Goal: Use online tool/utility: Utilize a website feature to perform a specific function

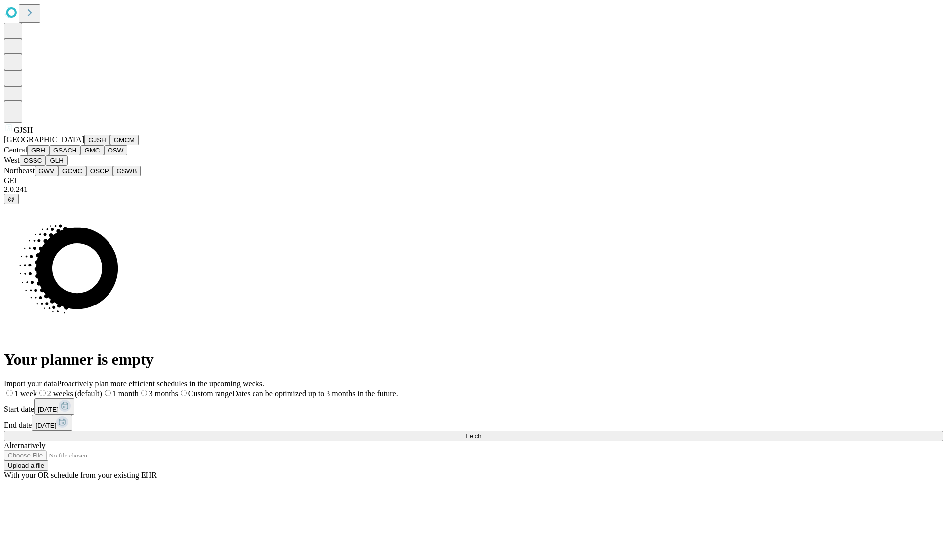
click at [84, 145] on button "GJSH" at bounding box center [97, 140] width 26 height 10
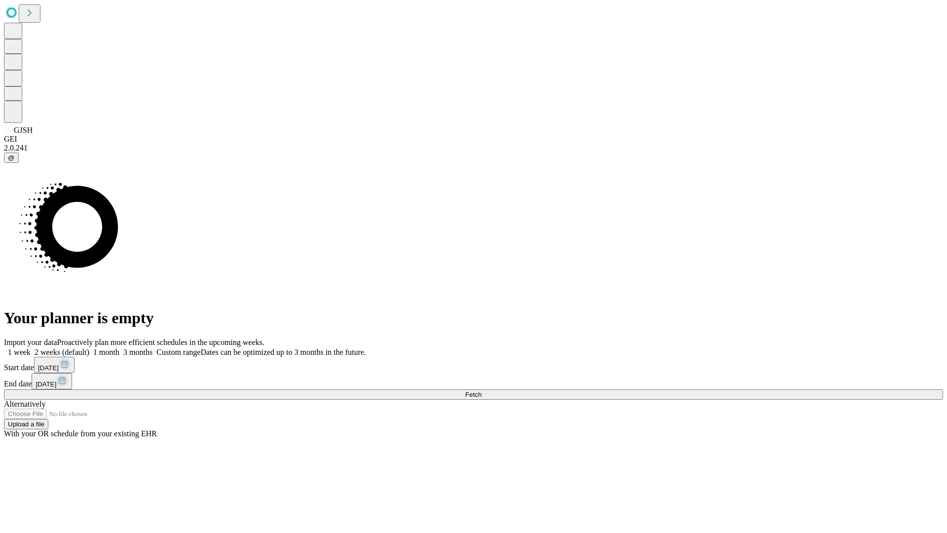
click at [89, 348] on label "2 weeks (default)" at bounding box center [60, 352] width 59 height 8
click at [482, 391] on span "Fetch" at bounding box center [473, 394] width 16 height 7
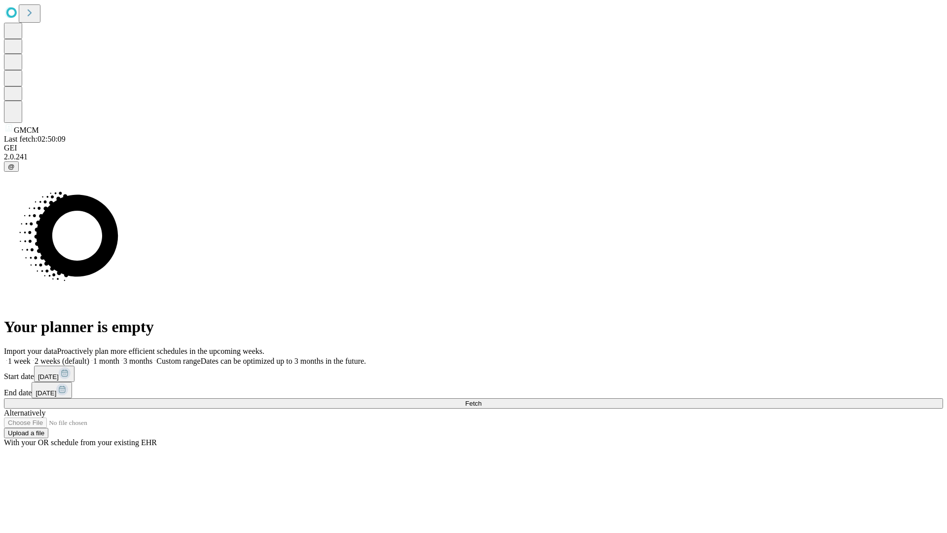
click at [89, 357] on label "2 weeks (default)" at bounding box center [60, 361] width 59 height 8
click at [482, 400] on span "Fetch" at bounding box center [473, 403] width 16 height 7
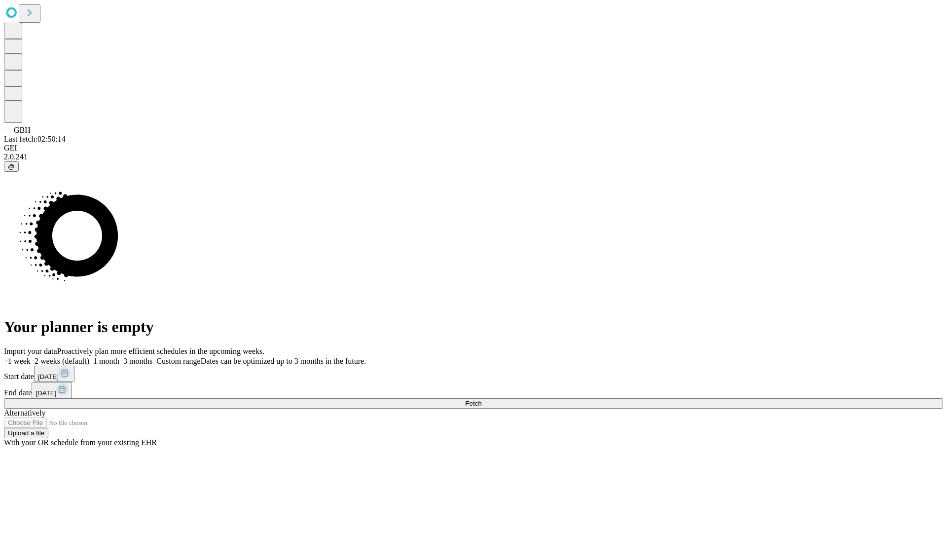
click at [89, 357] on label "2 weeks (default)" at bounding box center [60, 361] width 59 height 8
click at [482, 400] on span "Fetch" at bounding box center [473, 403] width 16 height 7
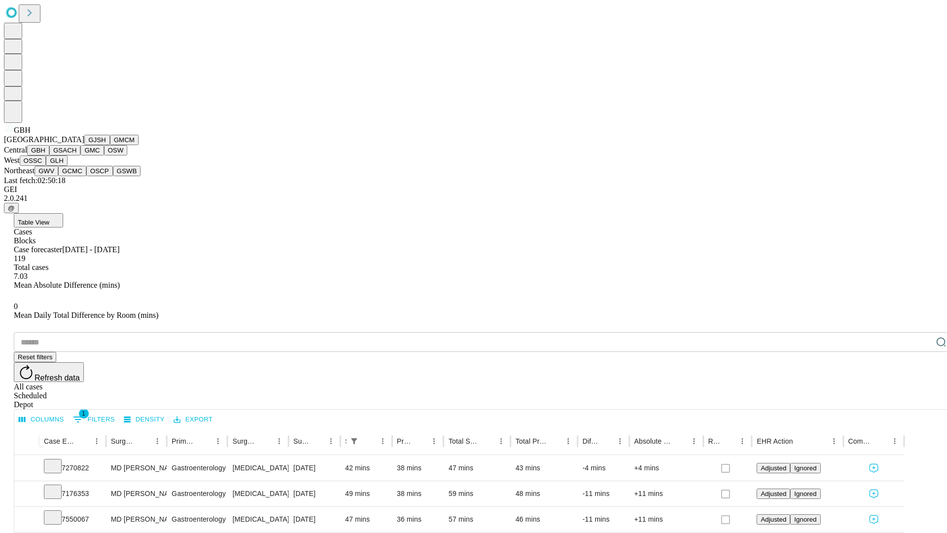
click at [76, 155] on button "GSACH" at bounding box center [64, 150] width 31 height 10
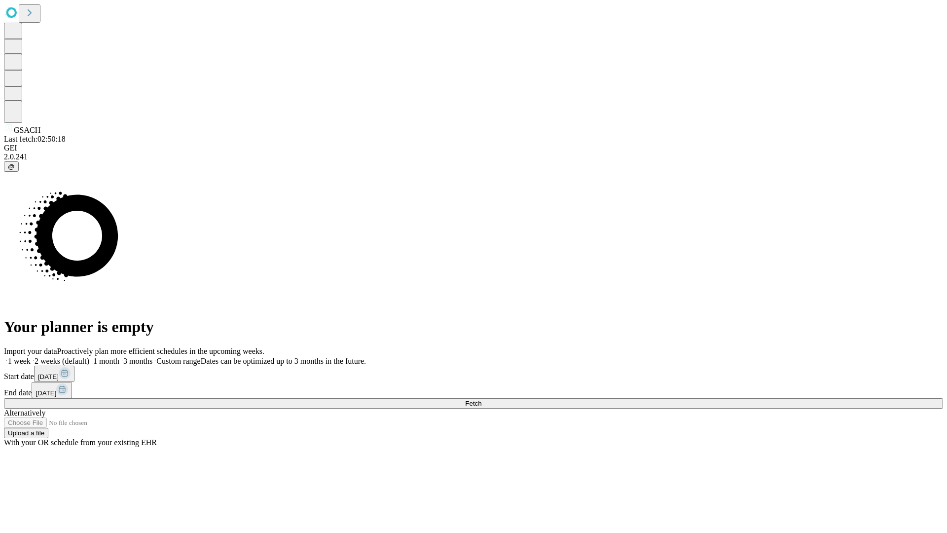
click at [89, 357] on label "2 weeks (default)" at bounding box center [60, 361] width 59 height 8
click at [482, 400] on span "Fetch" at bounding box center [473, 403] width 16 height 7
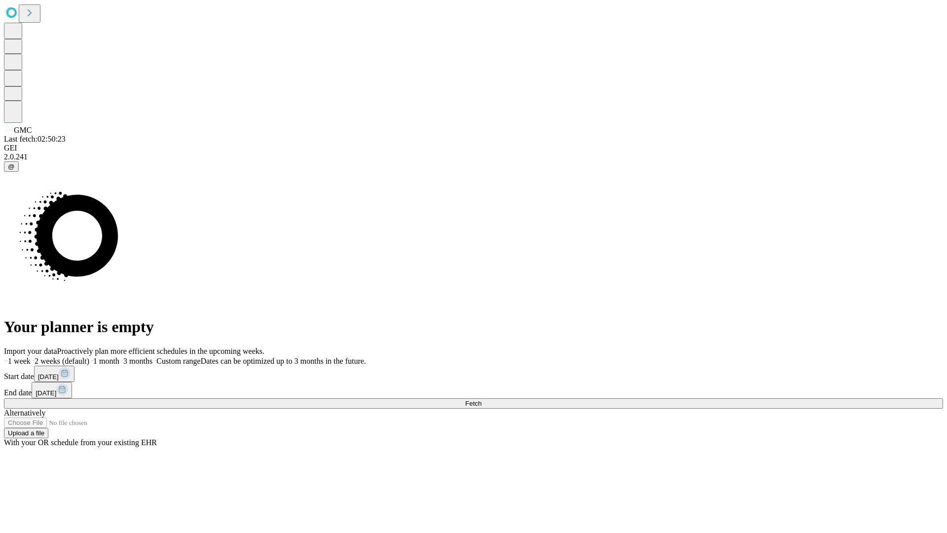
click at [89, 357] on label "2 weeks (default)" at bounding box center [60, 361] width 59 height 8
click at [482, 400] on span "Fetch" at bounding box center [473, 403] width 16 height 7
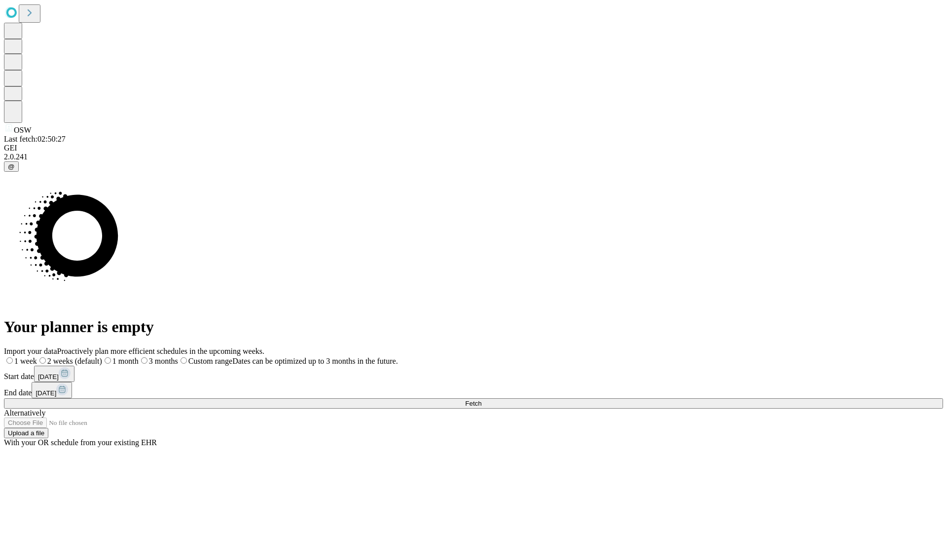
click at [102, 357] on label "2 weeks (default)" at bounding box center [69, 361] width 65 height 8
click at [482, 400] on span "Fetch" at bounding box center [473, 403] width 16 height 7
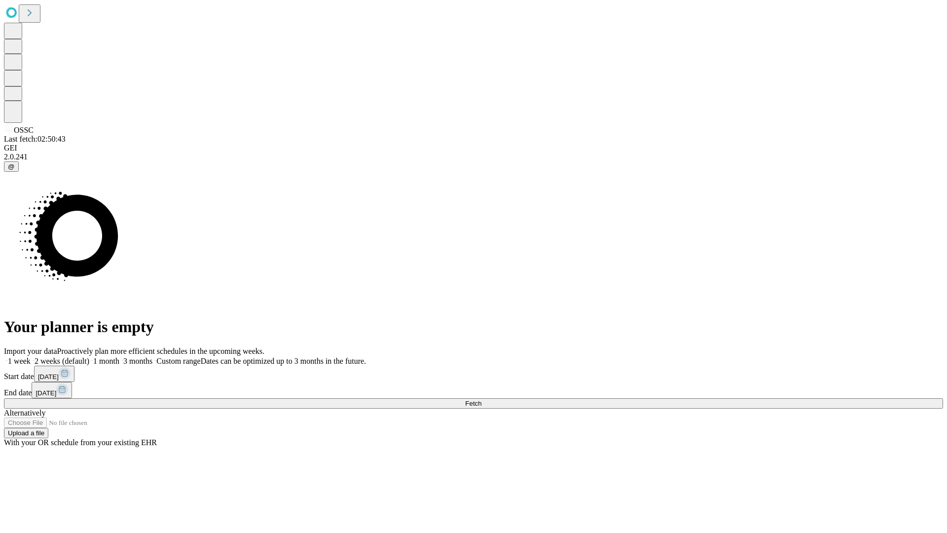
click at [89, 357] on label "2 weeks (default)" at bounding box center [60, 361] width 59 height 8
click at [482, 400] on span "Fetch" at bounding box center [473, 403] width 16 height 7
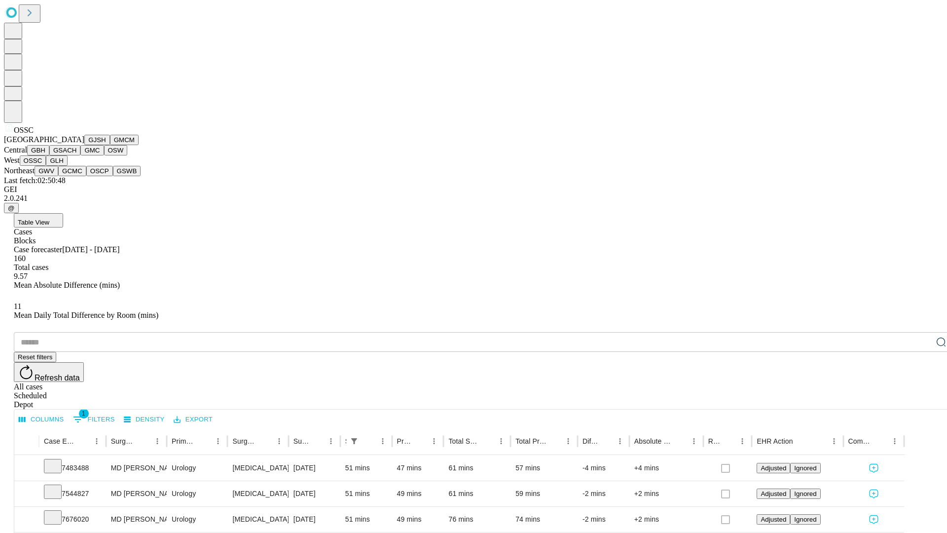
click at [67, 166] on button "GLH" at bounding box center [56, 160] width 21 height 10
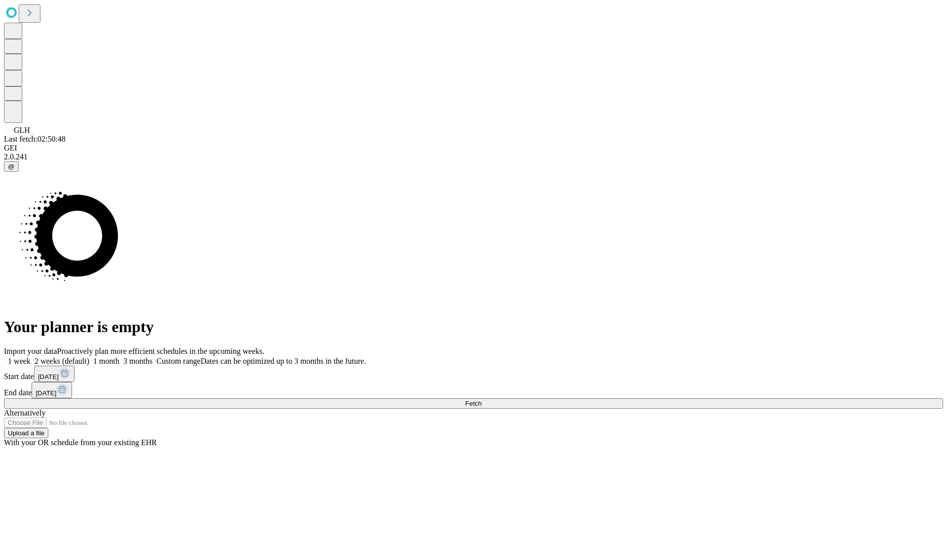
click at [89, 357] on label "2 weeks (default)" at bounding box center [60, 361] width 59 height 8
click at [482, 400] on span "Fetch" at bounding box center [473, 403] width 16 height 7
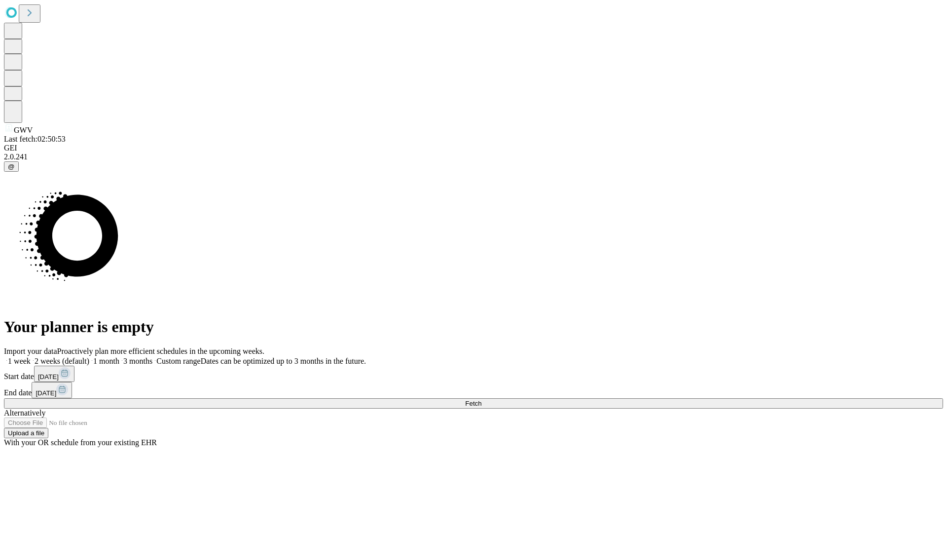
click at [89, 357] on label "2 weeks (default)" at bounding box center [60, 361] width 59 height 8
click at [482, 400] on span "Fetch" at bounding box center [473, 403] width 16 height 7
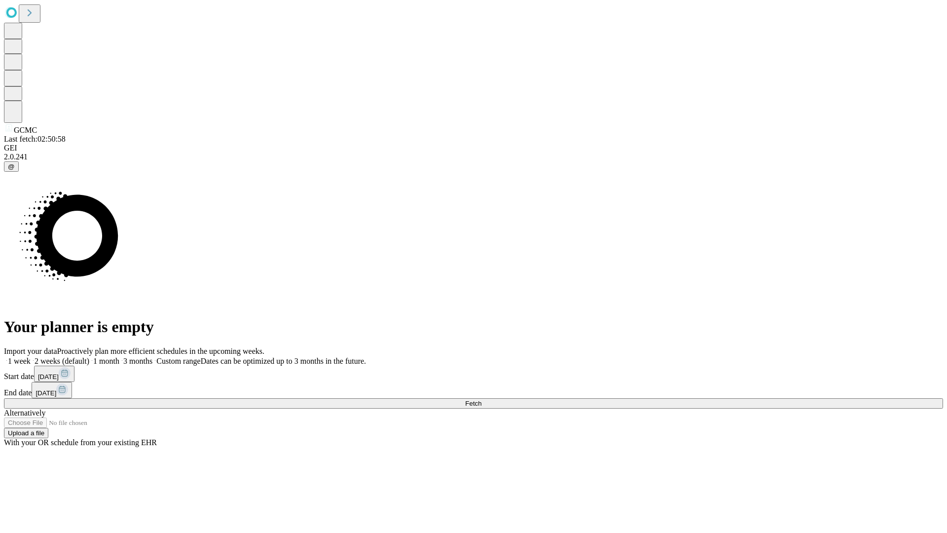
click at [89, 357] on label "2 weeks (default)" at bounding box center [60, 361] width 59 height 8
click at [482, 400] on span "Fetch" at bounding box center [473, 403] width 16 height 7
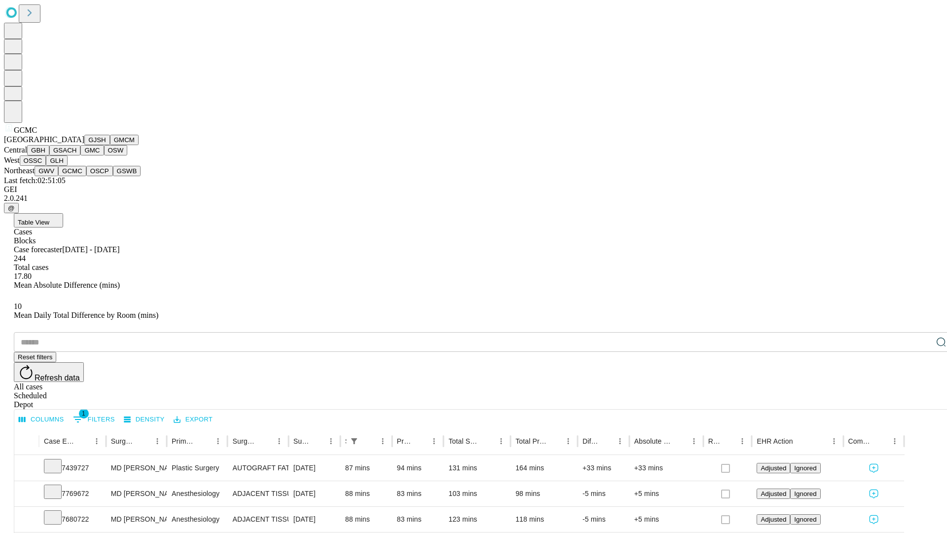
click at [86, 176] on button "OSCP" at bounding box center [99, 171] width 27 height 10
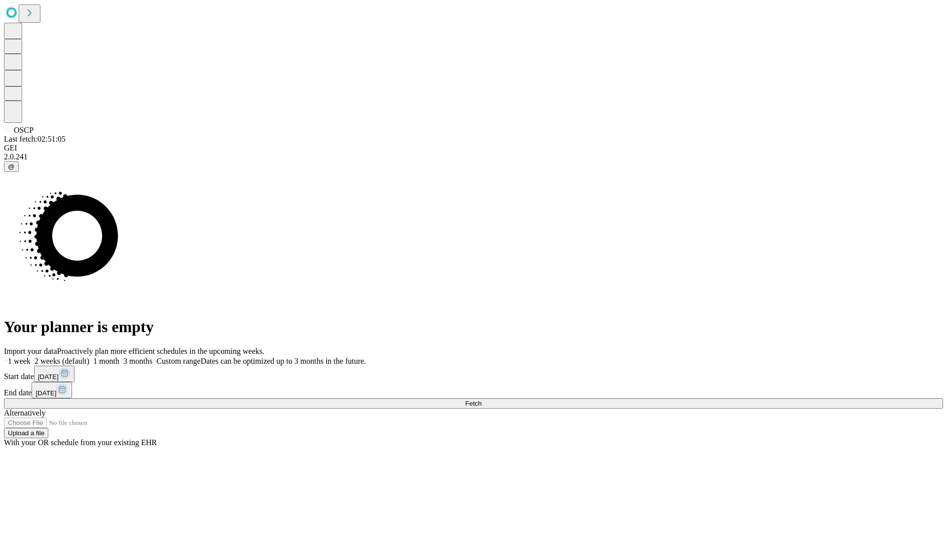
click at [89, 357] on label "2 weeks (default)" at bounding box center [60, 361] width 59 height 8
click at [482, 400] on span "Fetch" at bounding box center [473, 403] width 16 height 7
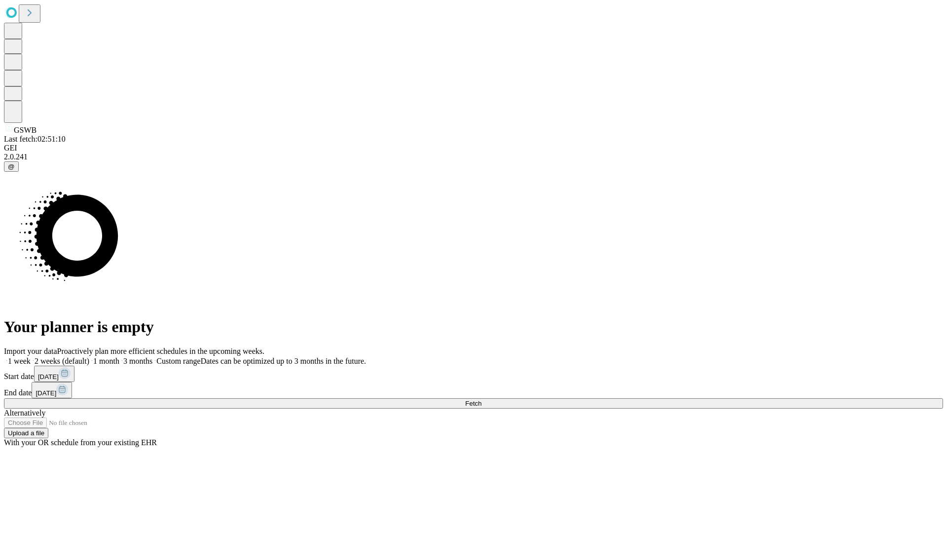
click at [89, 357] on label "2 weeks (default)" at bounding box center [60, 361] width 59 height 8
click at [482, 400] on span "Fetch" at bounding box center [473, 403] width 16 height 7
